Goal: Manage account settings

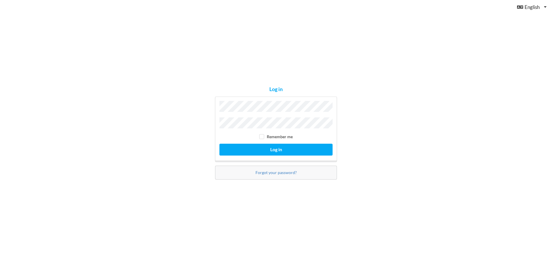
click at [219, 144] on button "Log in" at bounding box center [275, 150] width 113 height 12
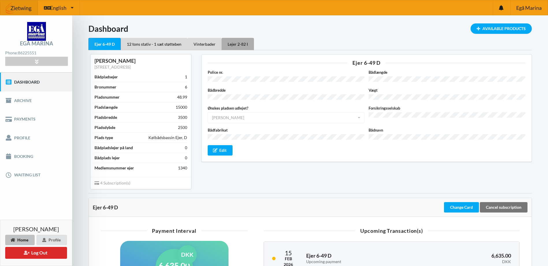
click at [242, 45] on div "Lejer 2-82 I" at bounding box center [238, 44] width 32 height 12
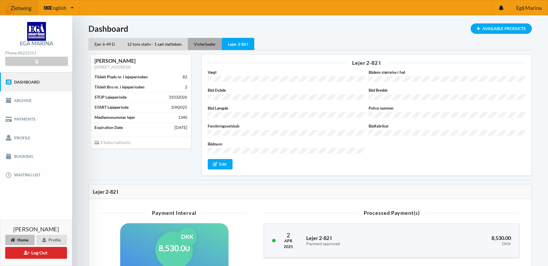
click at [195, 44] on div "Vinterbader" at bounding box center [205, 44] width 34 height 12
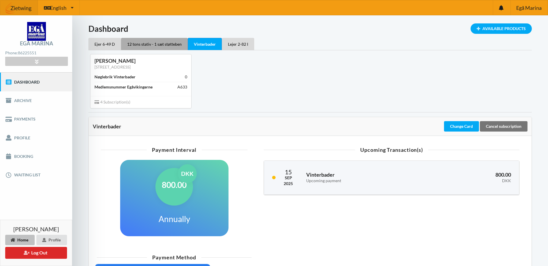
click at [160, 42] on div "12 tons stativ - 1 sæt støtteben" at bounding box center [154, 44] width 67 height 12
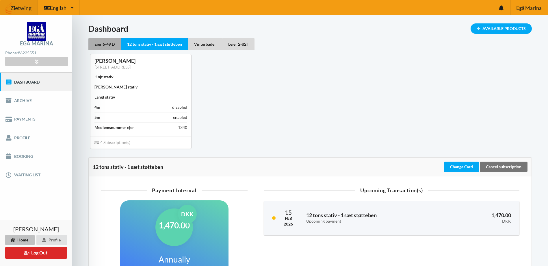
click at [104, 42] on div "Ejer 6-49 D" at bounding box center [104, 44] width 33 height 12
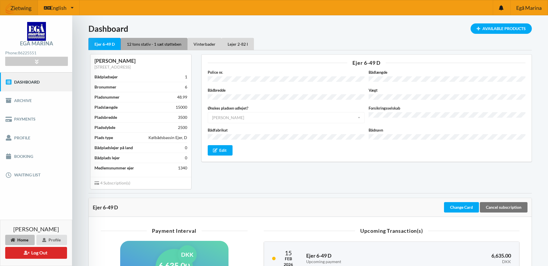
click at [141, 43] on div "12 tons stativ - 1 sæt støtteben" at bounding box center [154, 44] width 67 height 12
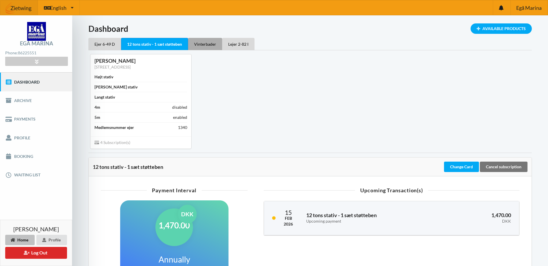
click at [197, 42] on div "Vinterbader" at bounding box center [205, 44] width 34 height 12
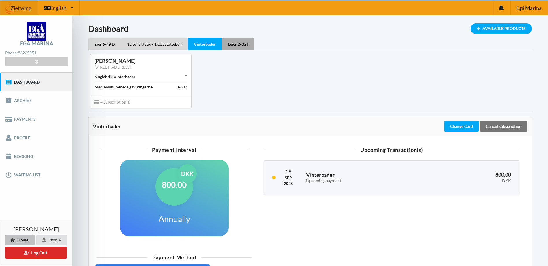
click at [244, 44] on div "Lejer 2-82 I" at bounding box center [238, 44] width 32 height 12
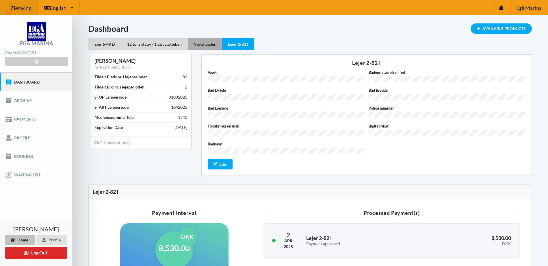
click at [202, 44] on div "Vinterbader" at bounding box center [205, 44] width 34 height 12
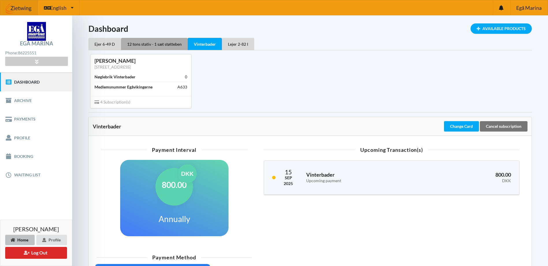
click at [153, 45] on div "12 tons stativ - 1 sæt støtteben" at bounding box center [154, 44] width 67 height 12
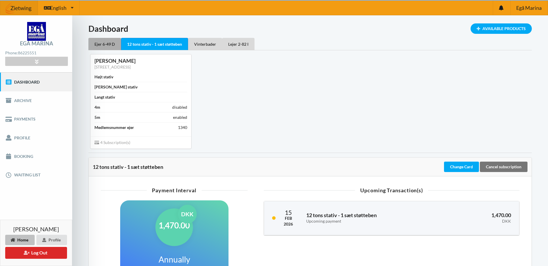
click at [99, 43] on div "Ejer 6-49 D" at bounding box center [104, 44] width 33 height 12
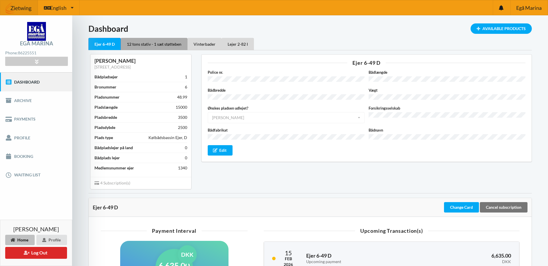
click at [141, 43] on div "12 tons stativ - 1 sæt støtteben" at bounding box center [154, 44] width 67 height 12
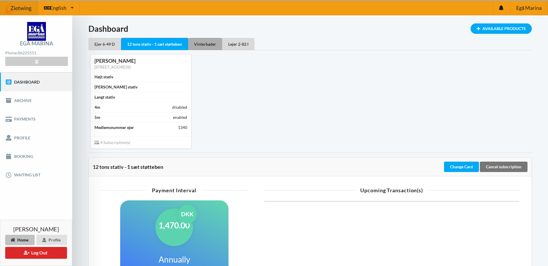
click at [209, 44] on div "Vinterbader" at bounding box center [205, 44] width 34 height 12
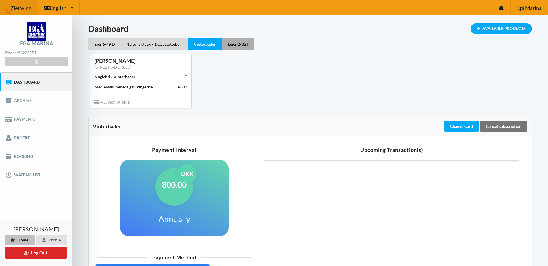
click at [249, 44] on div "Lejer 2-82 I" at bounding box center [238, 44] width 32 height 12
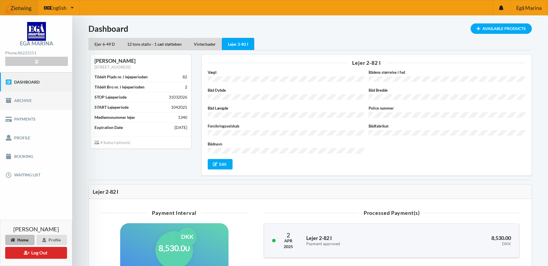
click at [19, 103] on link "Archive" at bounding box center [36, 100] width 72 height 18
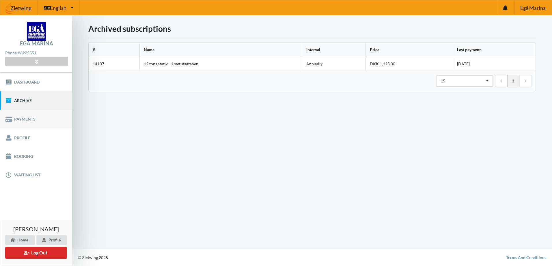
click at [19, 119] on link "Payments" at bounding box center [36, 119] width 72 height 18
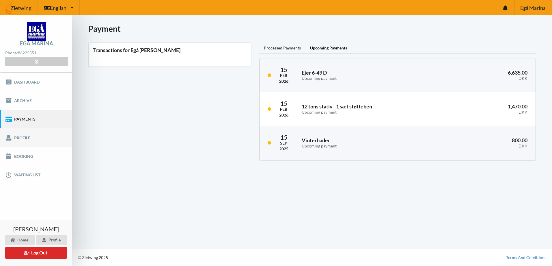
click at [21, 136] on link "Profile" at bounding box center [36, 137] width 72 height 18
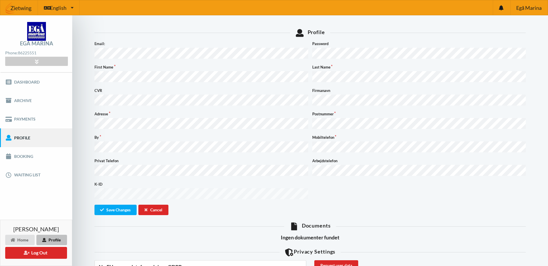
click at [299, 142] on div "By Mobiltelefon" at bounding box center [309, 143] width 435 height 19
click at [112, 204] on button "Save Changes" at bounding box center [115, 209] width 42 height 10
click at [88, 163] on div "Profile Something went wrong... Email: Password First Name Last Name CVR Firman…" at bounding box center [309, 210] width 443 height 374
click at [108, 204] on button "Save Changes" at bounding box center [115, 209] width 42 height 10
click at [109, 204] on button "Save Changes" at bounding box center [115, 209] width 42 height 10
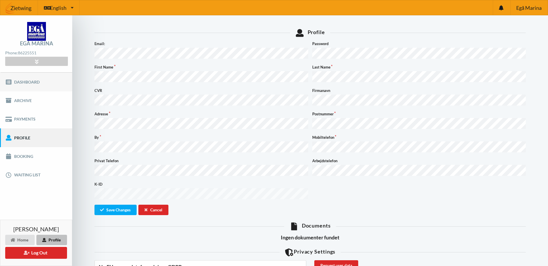
click at [26, 83] on link "Dashboard" at bounding box center [36, 81] width 72 height 18
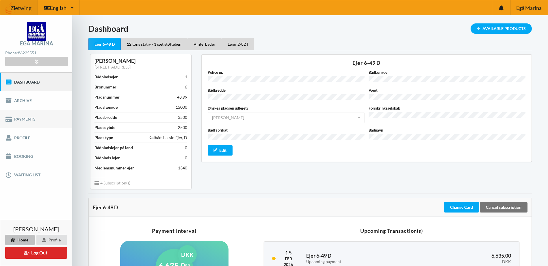
click at [23, 120] on link "Payments" at bounding box center [36, 119] width 72 height 18
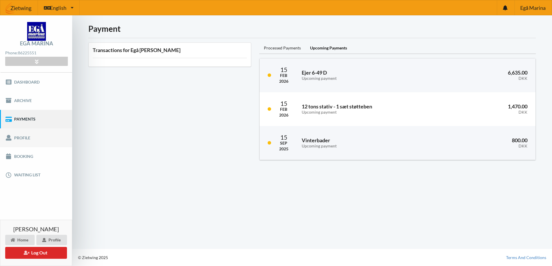
click at [18, 137] on link "Profile" at bounding box center [36, 137] width 72 height 18
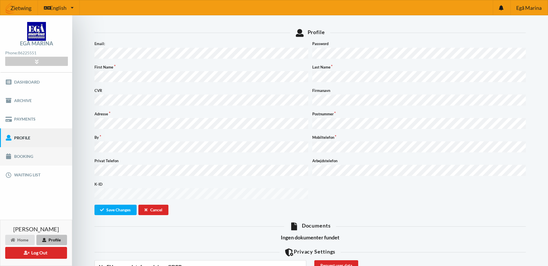
click at [21, 156] on link "Booking" at bounding box center [36, 156] width 72 height 18
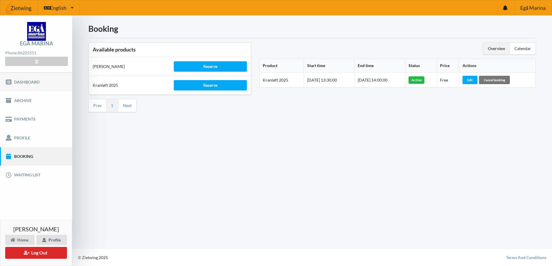
click at [26, 77] on link "Dashboard" at bounding box center [36, 81] width 72 height 18
